Goal: Task Accomplishment & Management: Complete application form

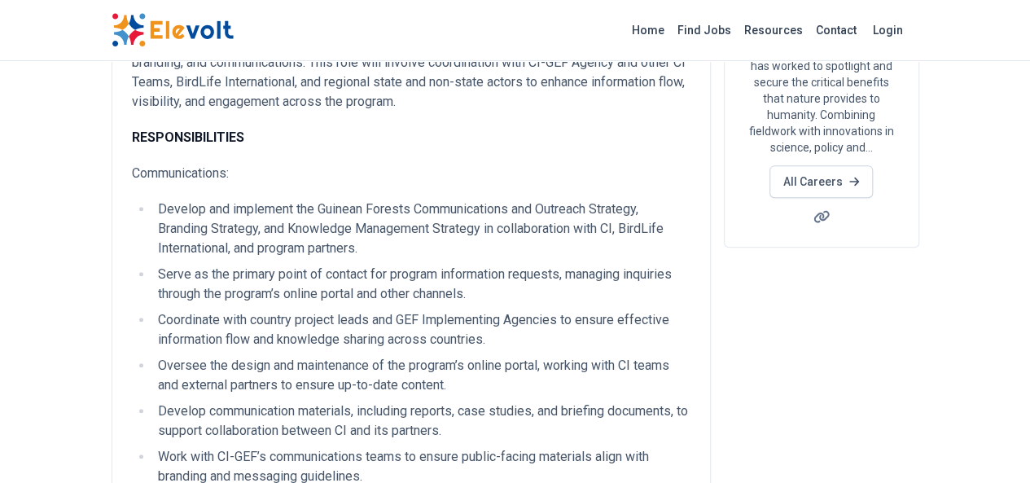
scroll to position [164, 0]
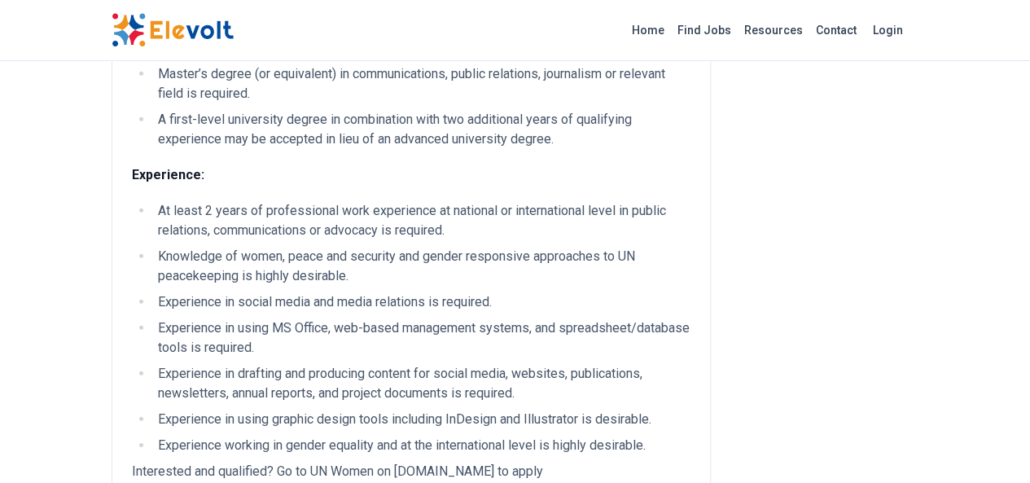
scroll to position [2361, 0]
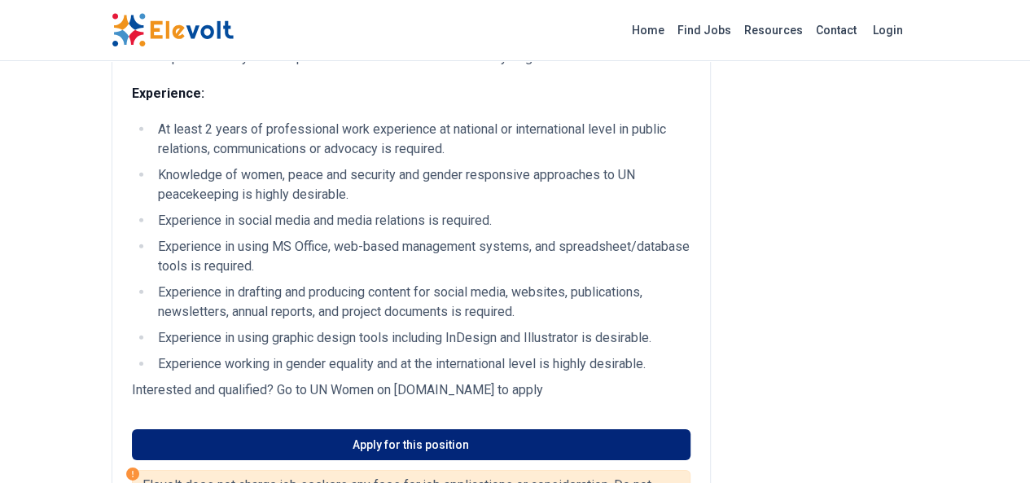
click at [444, 429] on link "Apply for this position" at bounding box center [411, 444] width 559 height 31
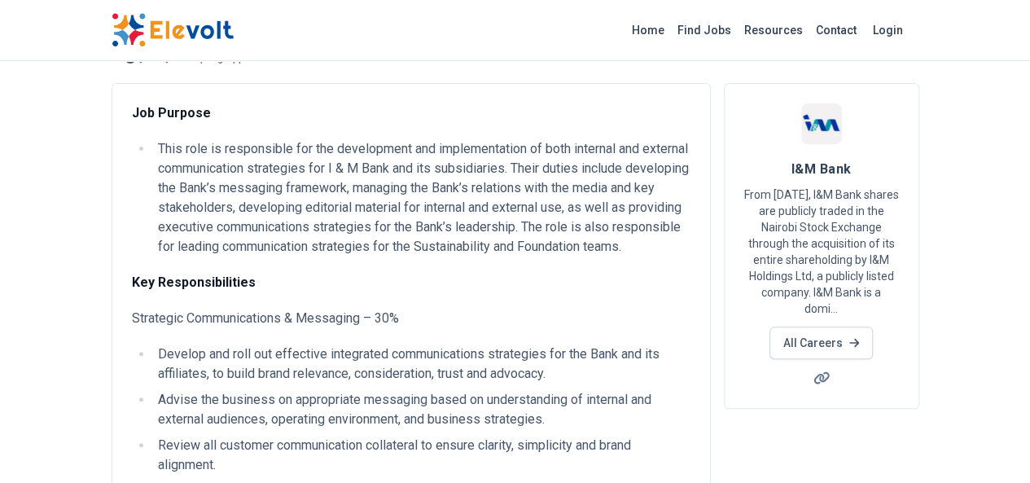
scroll to position [326, 0]
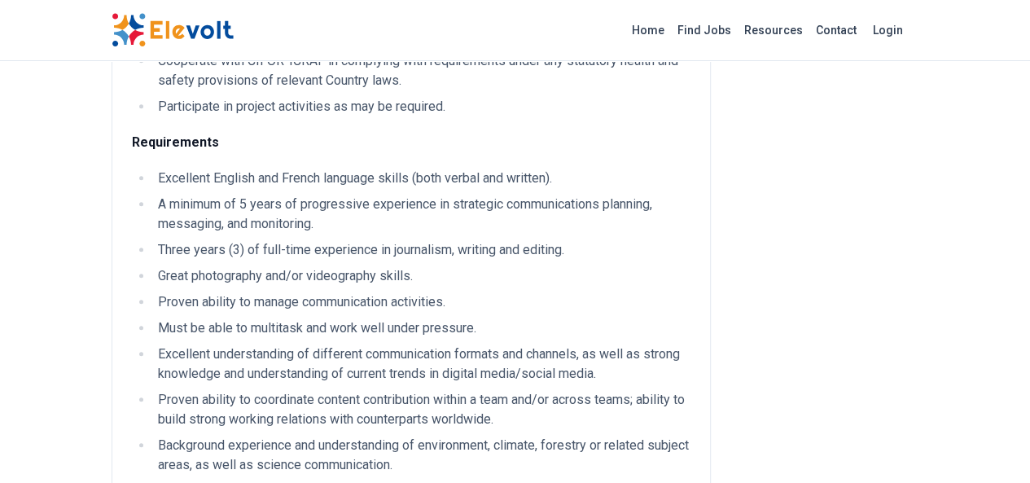
scroll to position [977, 0]
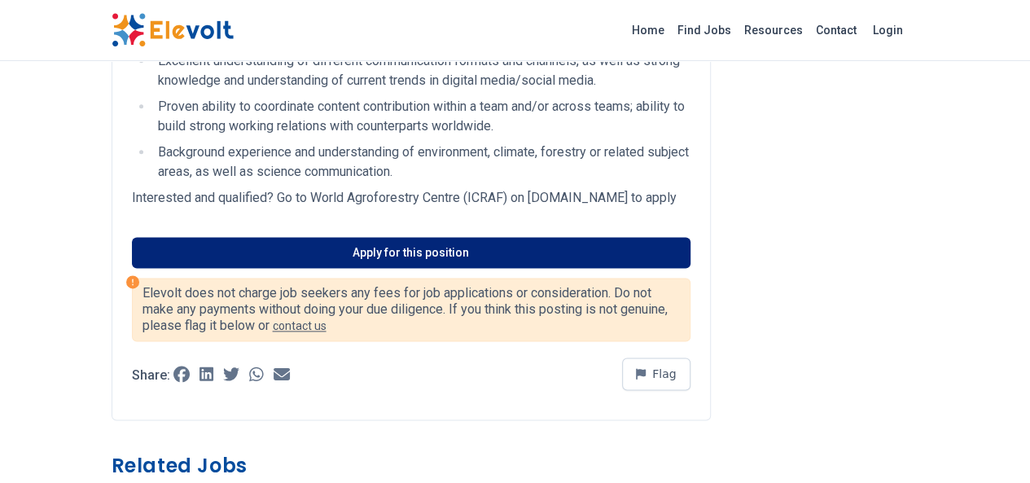
click at [576, 237] on link "Apply for this position" at bounding box center [411, 252] width 559 height 31
